Goal: Transaction & Acquisition: Purchase product/service

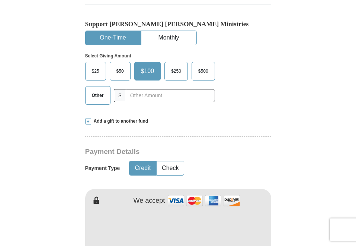
scroll to position [240, 0]
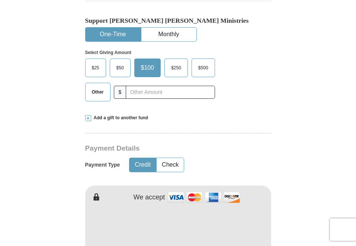
click at [96, 62] on span "$25" at bounding box center [95, 67] width 15 height 11
click at [0, 0] on input "$25" at bounding box center [0, 0] width 0 height 0
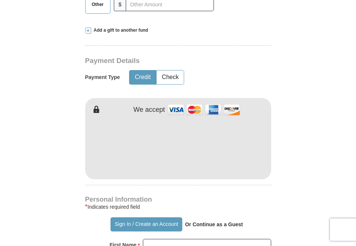
scroll to position [331, 0]
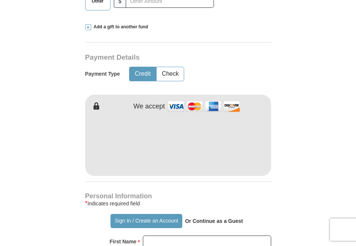
click at [189, 199] on div "* Indicates required field" at bounding box center [178, 203] width 186 height 9
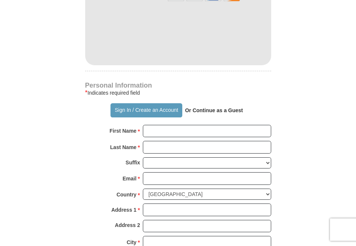
scroll to position [500, 0]
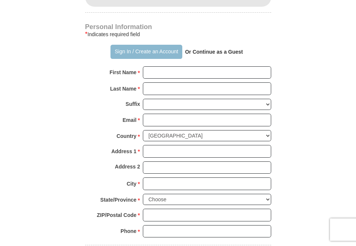
click at [165, 45] on button "Sign In / Create an Account" at bounding box center [147, 52] width 72 height 14
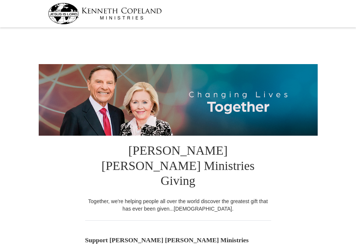
select select "MS"
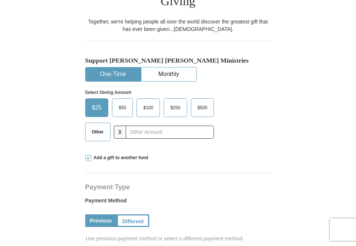
scroll to position [182, 0]
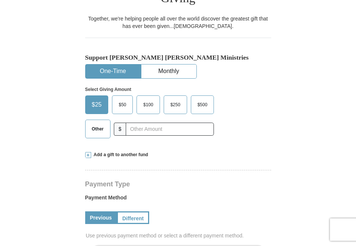
click at [117, 99] on span "$50" at bounding box center [122, 104] width 15 height 11
click at [0, 0] on input "$50" at bounding box center [0, 0] width 0 height 0
click at [233, 170] on hr at bounding box center [178, 173] width 186 height 6
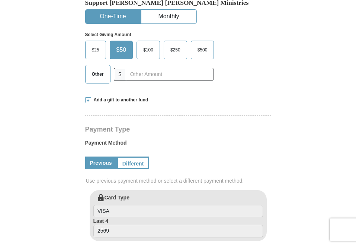
scroll to position [240, 0]
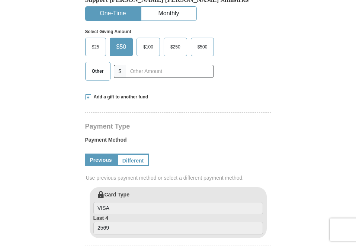
click at [86, 94] on span at bounding box center [88, 97] width 6 height 6
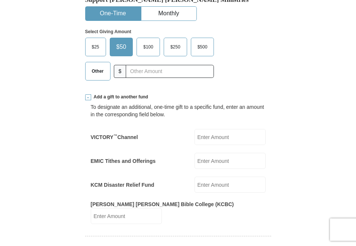
click at [96, 41] on span "$25" at bounding box center [95, 46] width 15 height 11
click at [0, 0] on input "$25" at bounding box center [0, 0] width 0 height 0
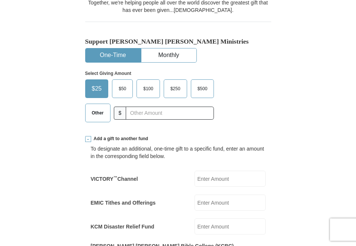
scroll to position [205, 0]
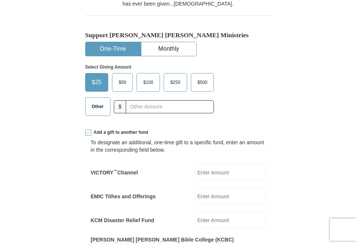
click at [124, 77] on span "$50" at bounding box center [122, 82] width 15 height 11
click at [0, 0] on input "$50" at bounding box center [0, 0] width 0 height 0
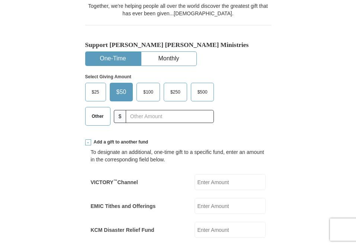
click at [97, 86] on span "$25" at bounding box center [95, 91] width 15 height 11
click at [0, 0] on input "$25" at bounding box center [0, 0] width 0 height 0
click at [207, 174] on input "VICTORY ™ Channel" at bounding box center [230, 182] width 71 height 16
type input "25.00"
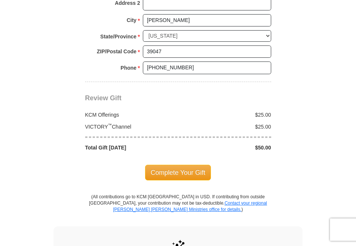
scroll to position [744, 0]
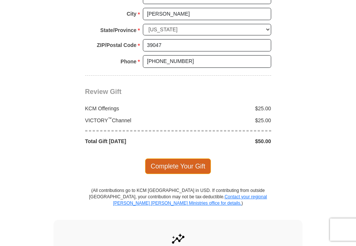
click at [201, 158] on span "Complete Your Gift" at bounding box center [178, 166] width 66 height 16
